Goal: Find specific page/section: Find specific page/section

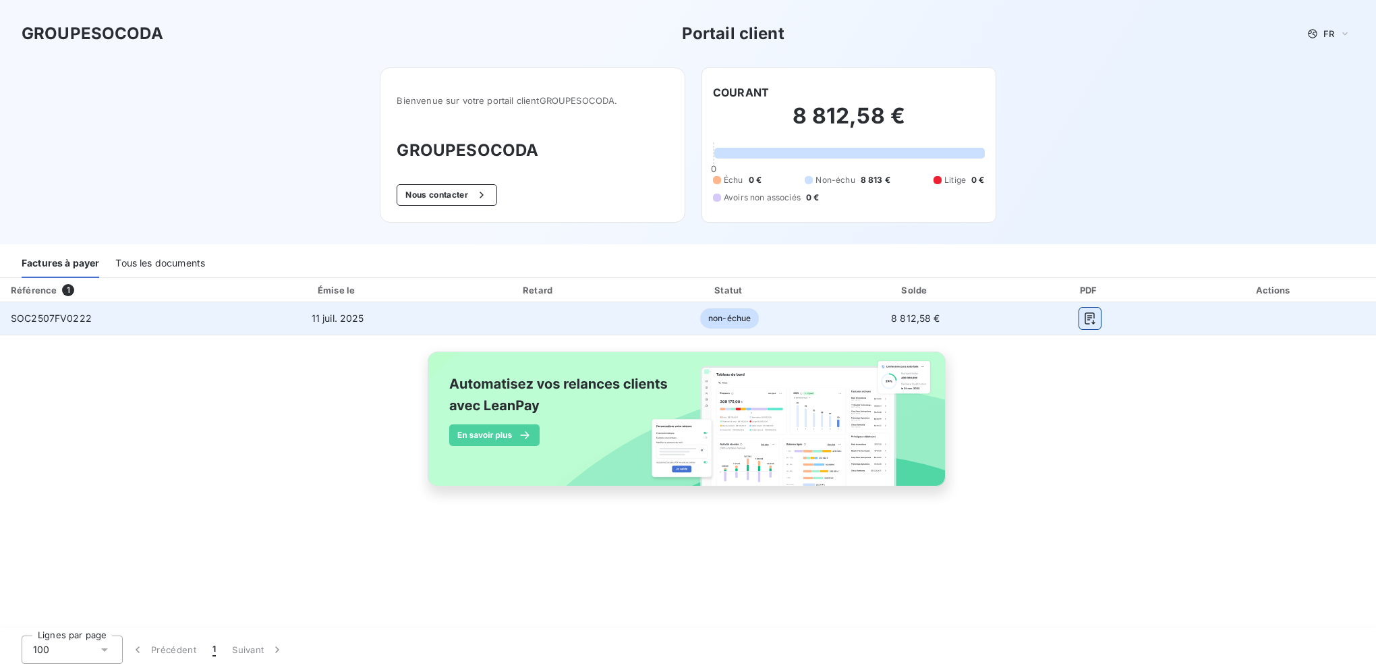
click at [1089, 321] on icon "button" at bounding box center [1089, 318] width 13 height 13
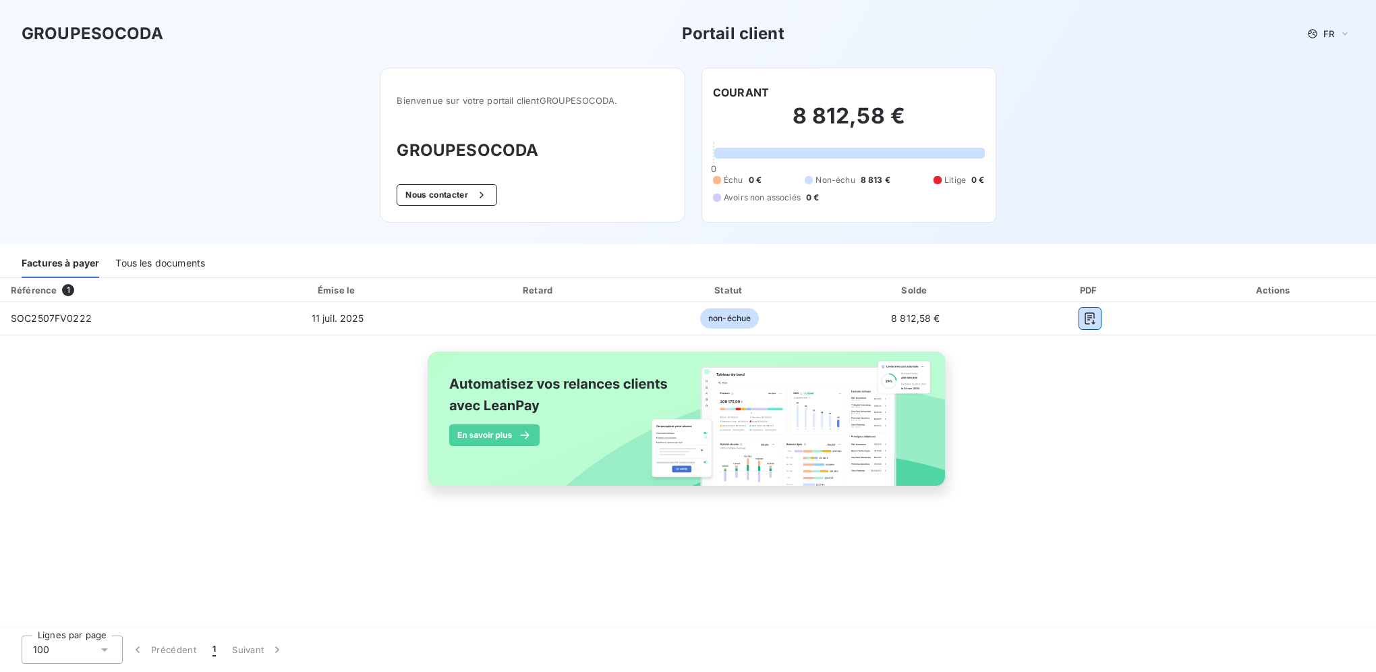
click at [143, 262] on div "Tous les documents" at bounding box center [160, 264] width 90 height 28
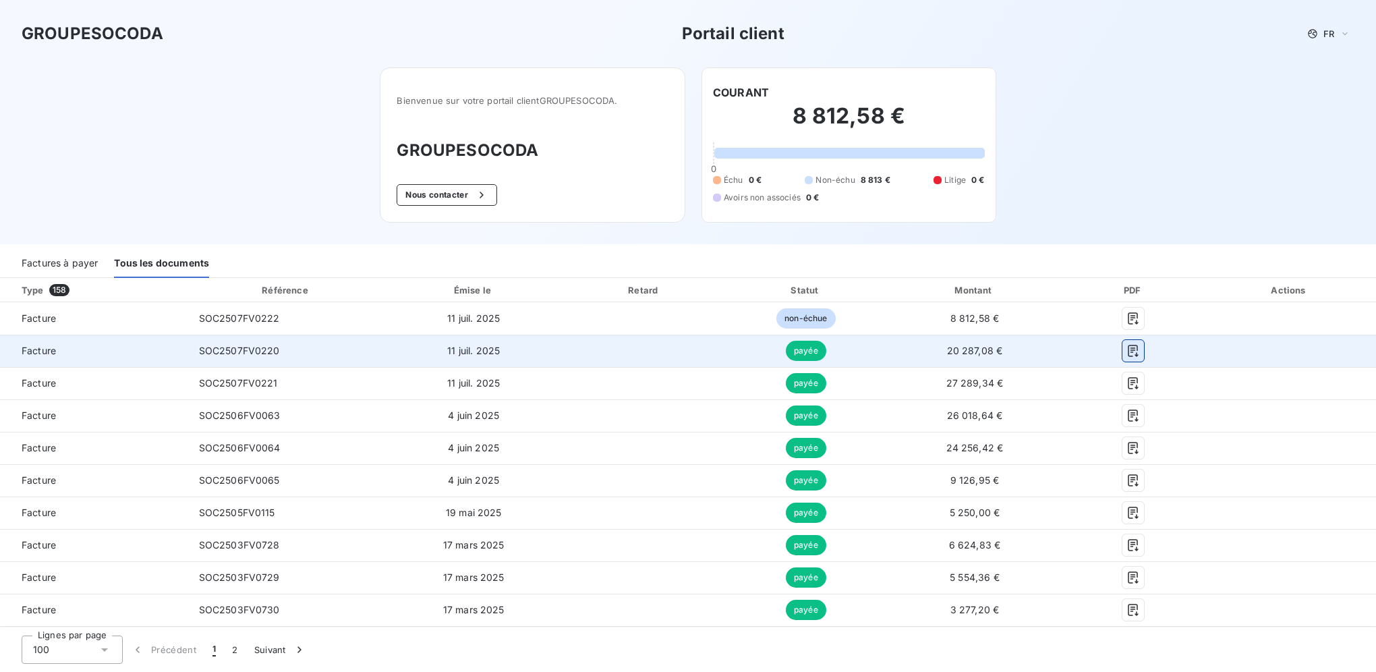
click at [1128, 348] on icon "button" at bounding box center [1133, 351] width 10 height 12
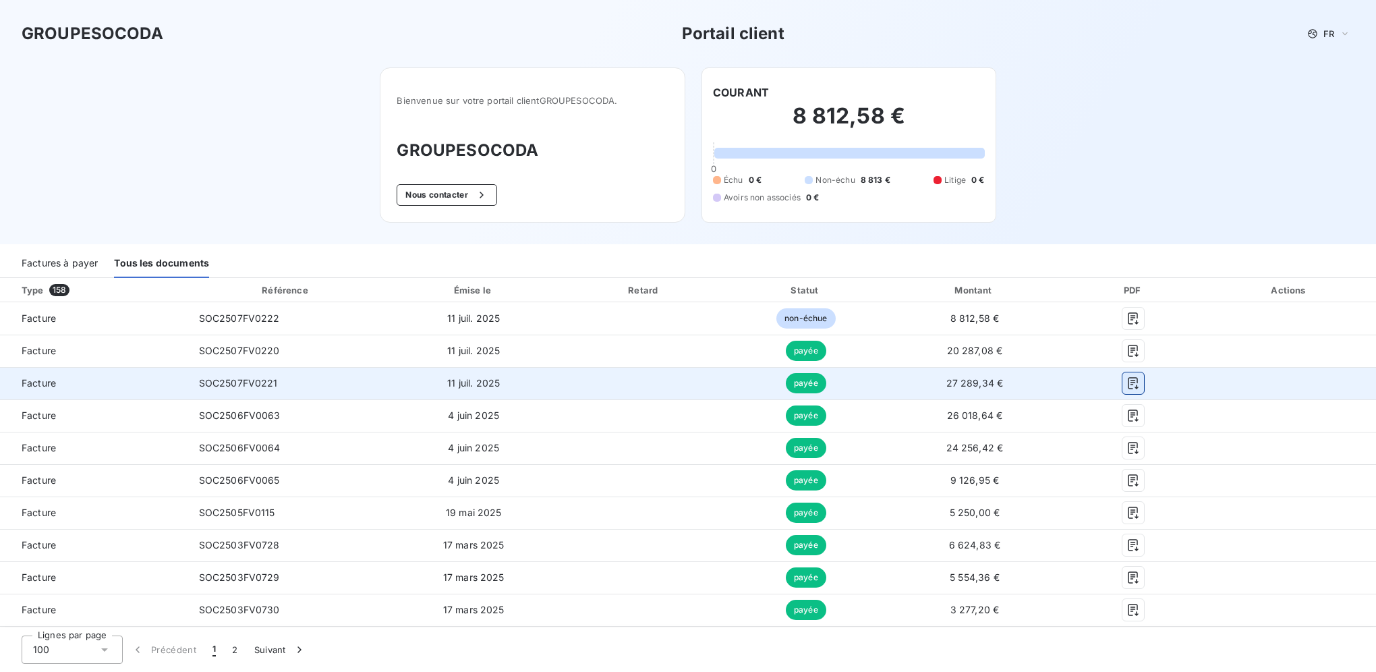
click at [1126, 385] on icon "button" at bounding box center [1132, 382] width 13 height 13
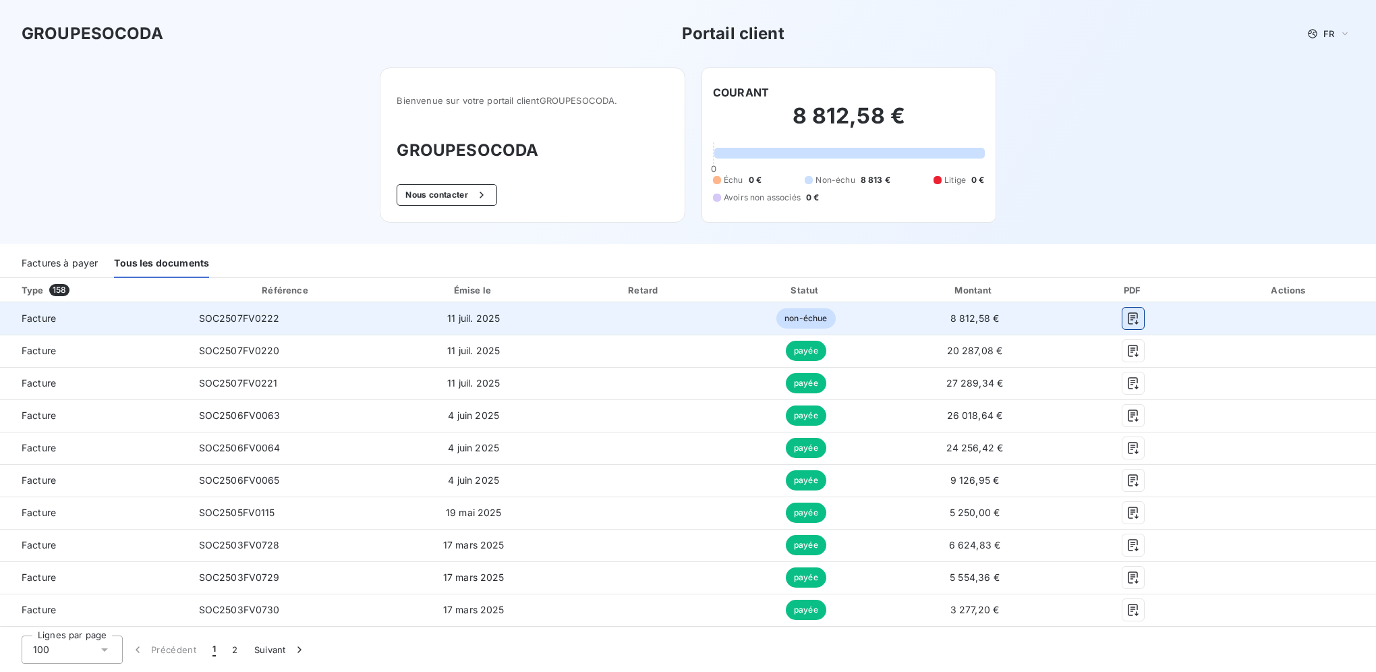
click at [1126, 318] on icon "button" at bounding box center [1132, 318] width 13 height 13
